Goal: Information Seeking & Learning: Find contact information

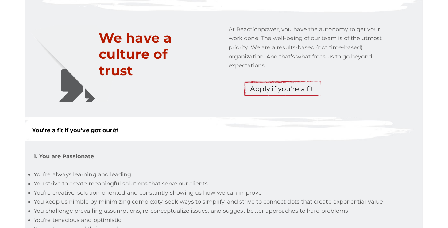
scroll to position [2047, 0]
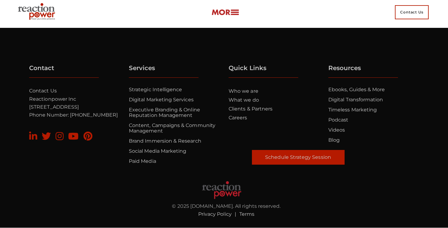
drag, startPoint x: 29, startPoint y: 107, endPoint x: 109, endPoint y: 109, distance: 80.1
click at [109, 109] on p "Contact Us Reactionpower Inc [STREET_ADDRESS] Phone Number: [PHONE_NUMBER]" at bounding box center [75, 103] width 93 height 33
copy p "[STREET_ADDRESS]"
drag, startPoint x: 30, startPoint y: 114, endPoint x: 87, endPoint y: 114, distance: 56.7
click at [87, 114] on p "Contact Us Reactionpower Inc [STREET_ADDRESS] Phone Number: [PHONE_NUMBER]" at bounding box center [75, 103] width 93 height 33
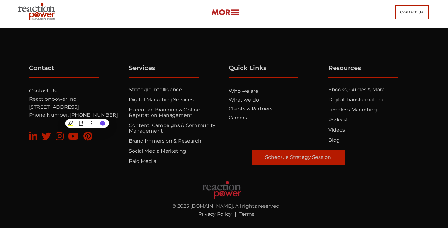
copy p "Cupertino, CA 95014"
click at [91, 171] on div "Contact Contact Us Reactionpower Inc [STREET_ADDRESS] Phone Number: [PHONE_NUMB…" at bounding box center [224, 142] width 399 height 154
drag, startPoint x: 71, startPoint y: 123, endPoint x: 109, endPoint y: 125, distance: 38.1
click at [109, 120] on p "Contact Us Reactionpower Inc [STREET_ADDRESS] Phone Number: [PHONE_NUMBER]" at bounding box center [75, 103] width 93 height 33
click at [75, 130] on div "Contact Contact Us Reactionpower Inc [STREET_ADDRESS] Phone Number: [PHONE_NUMB…" at bounding box center [75, 117] width 100 height 104
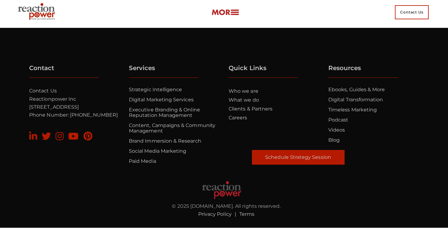
drag, startPoint x: 70, startPoint y: 122, endPoint x: 109, endPoint y: 121, distance: 39.6
click at [109, 120] on p "Contact Us Reactionpower Inc [STREET_ADDRESS] Phone Number: [PHONE_NUMBER]" at bounding box center [75, 103] width 93 height 33
copy p "[PHONE_NUMBER]"
